Goal: Navigation & Orientation: Find specific page/section

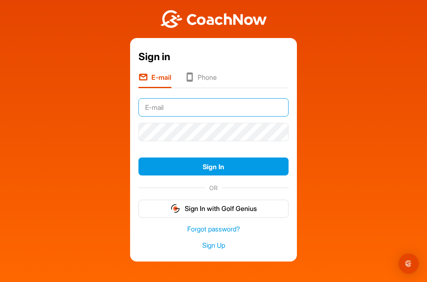
type input "[EMAIL_ADDRESS][DOMAIN_NAME]"
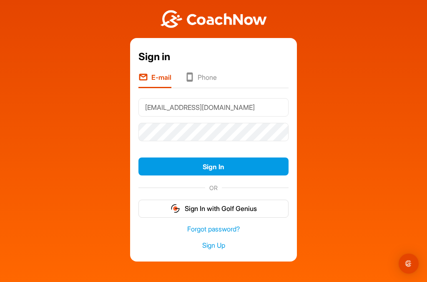
click at [214, 166] on button "Sign In" at bounding box center [214, 166] width 150 height 18
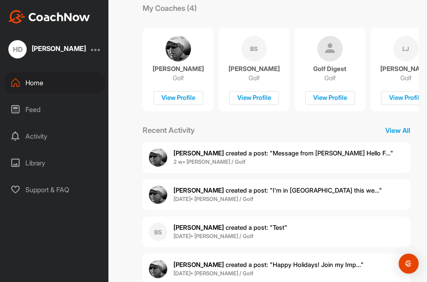
scroll to position [126, 0]
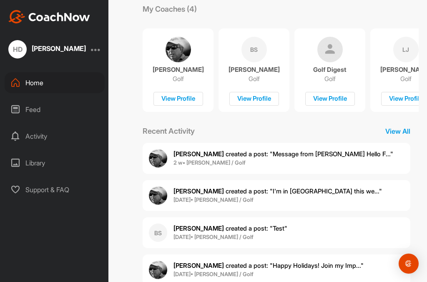
click at [255, 45] on div "BS" at bounding box center [254, 49] width 25 height 25
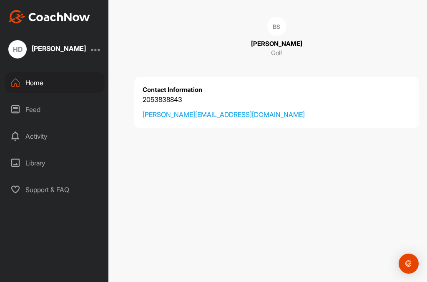
click at [37, 83] on div "Home" at bounding box center [55, 82] width 100 height 21
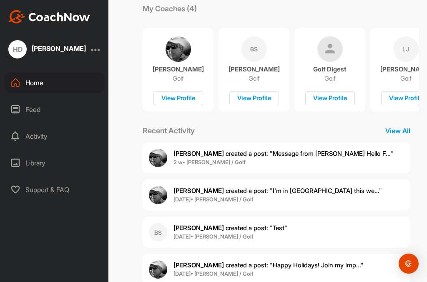
scroll to position [126, 0]
click at [408, 130] on p "View All" at bounding box center [398, 131] width 42 height 10
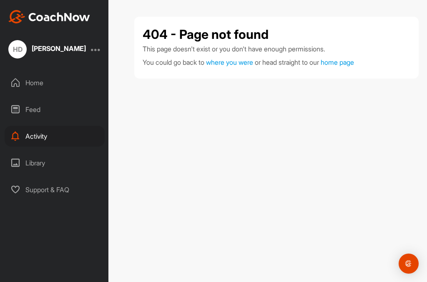
click at [34, 109] on div "Feed" at bounding box center [55, 109] width 100 height 21
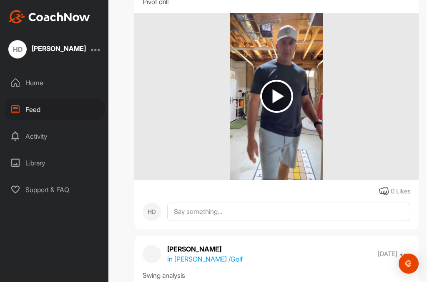
scroll to position [2828, 0]
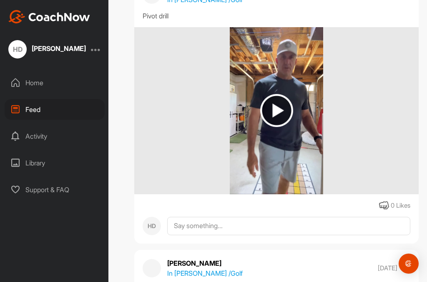
click at [281, 98] on img at bounding box center [276, 110] width 33 height 33
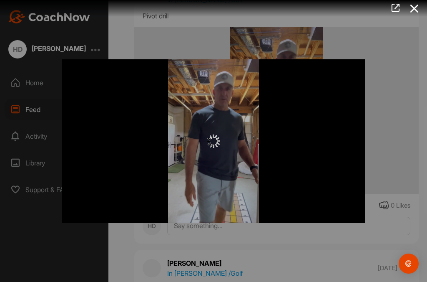
click at [399, 8] on icon at bounding box center [396, 7] width 10 height 9
click at [417, 9] on icon at bounding box center [414, 8] width 19 height 15
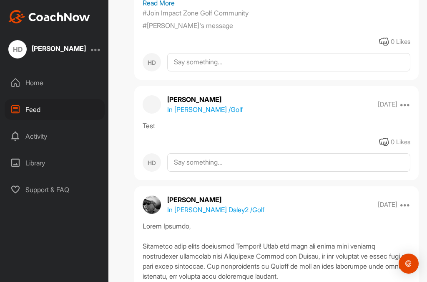
scroll to position [710, 0]
